Goal: Navigation & Orientation: Find specific page/section

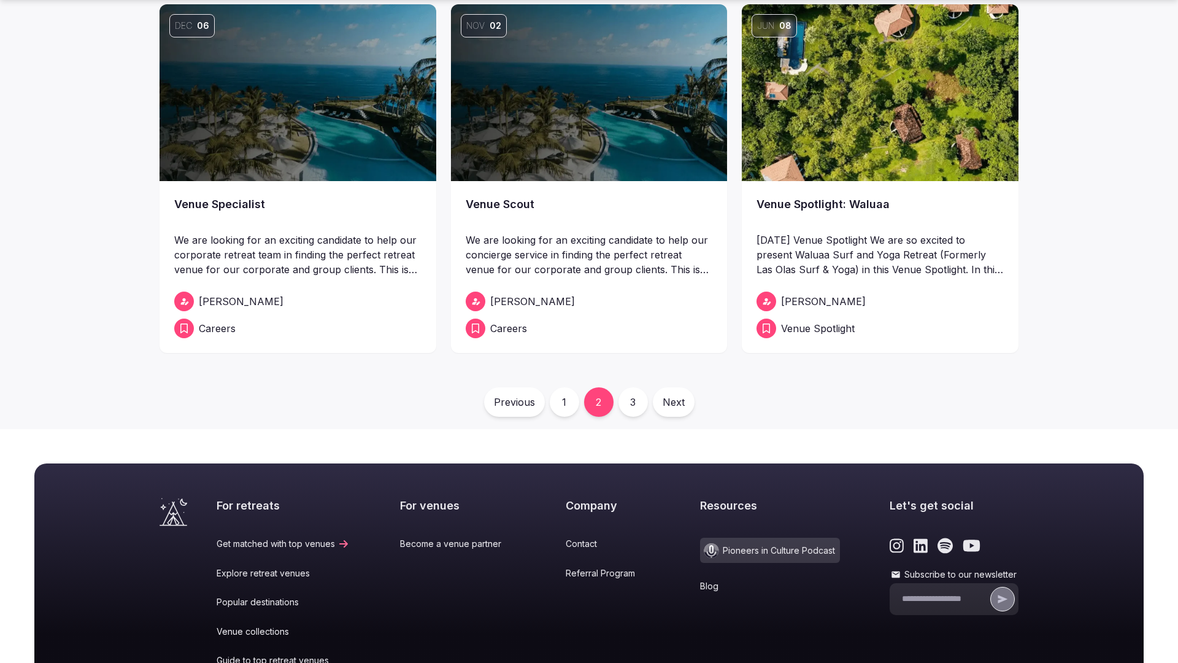
scroll to position [777, 0]
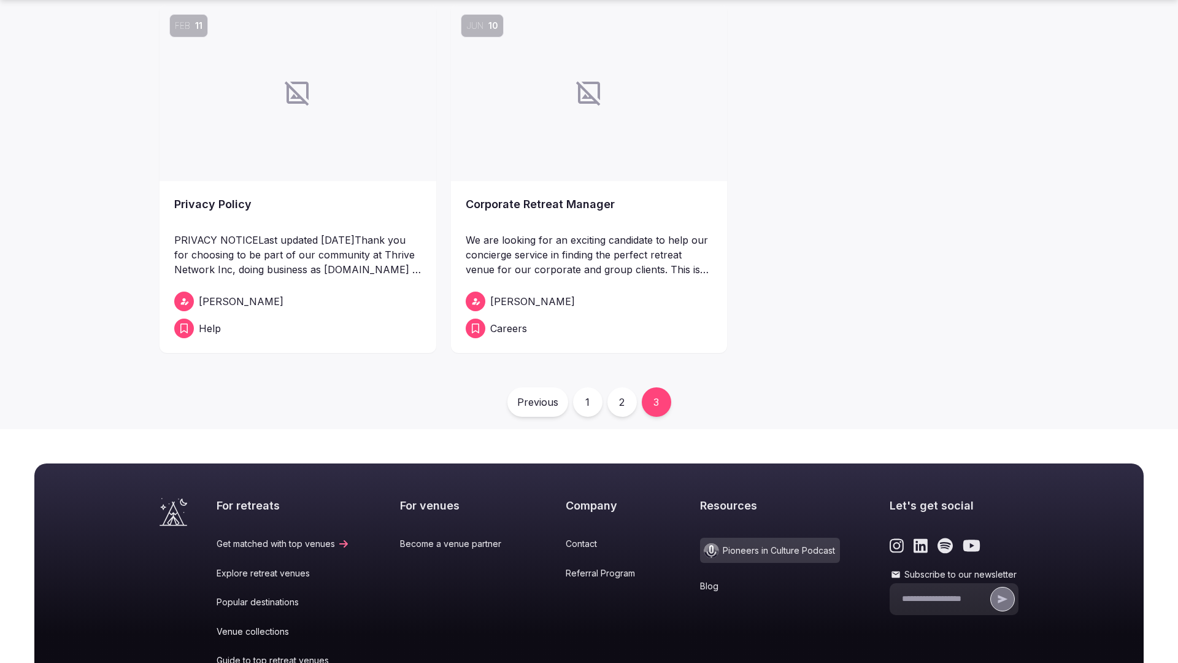
scroll to position [777, 0]
